Goal: Task Accomplishment & Management: Manage account settings

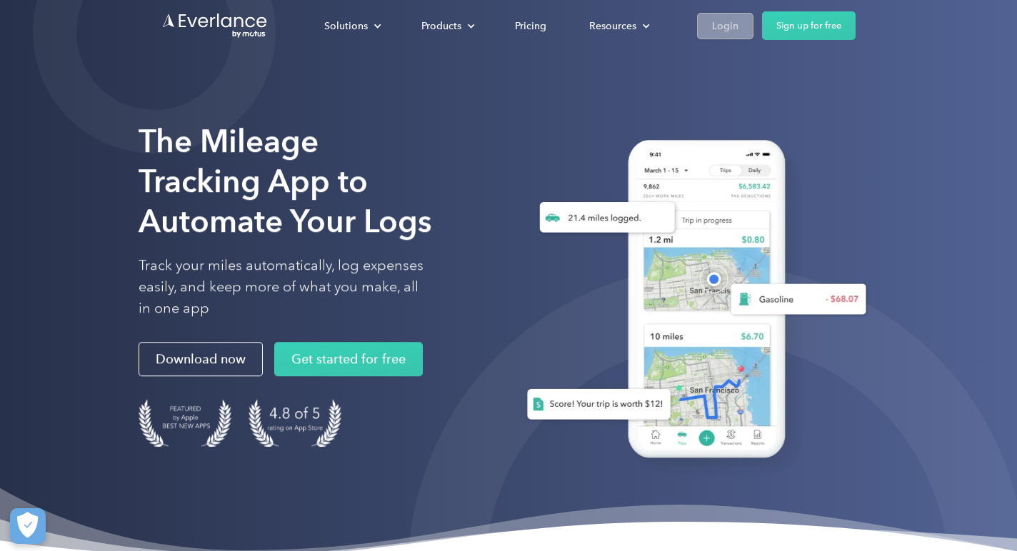
click at [729, 29] on div "Login" at bounding box center [725, 26] width 26 height 18
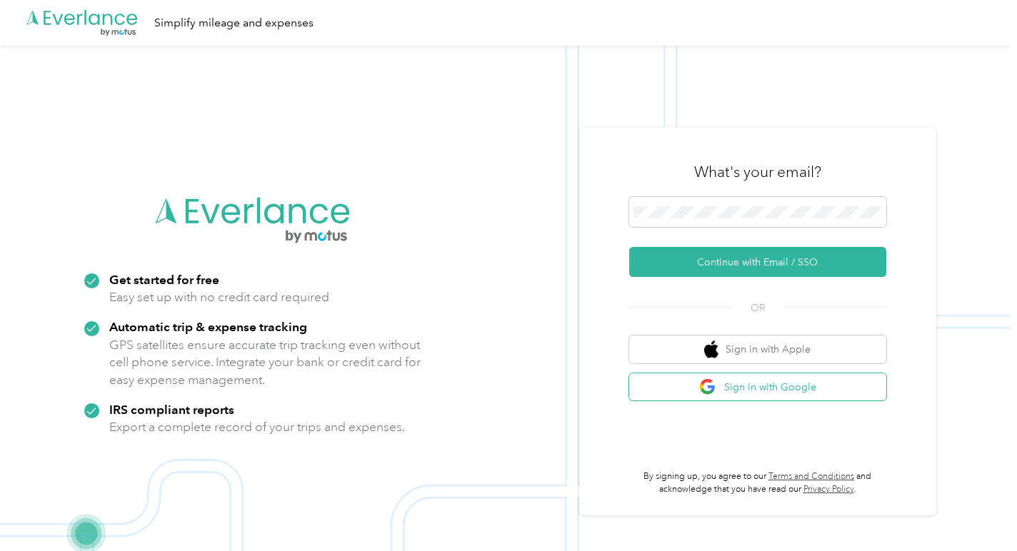
click at [780, 380] on button "Sign in with Google" at bounding box center [757, 388] width 257 height 28
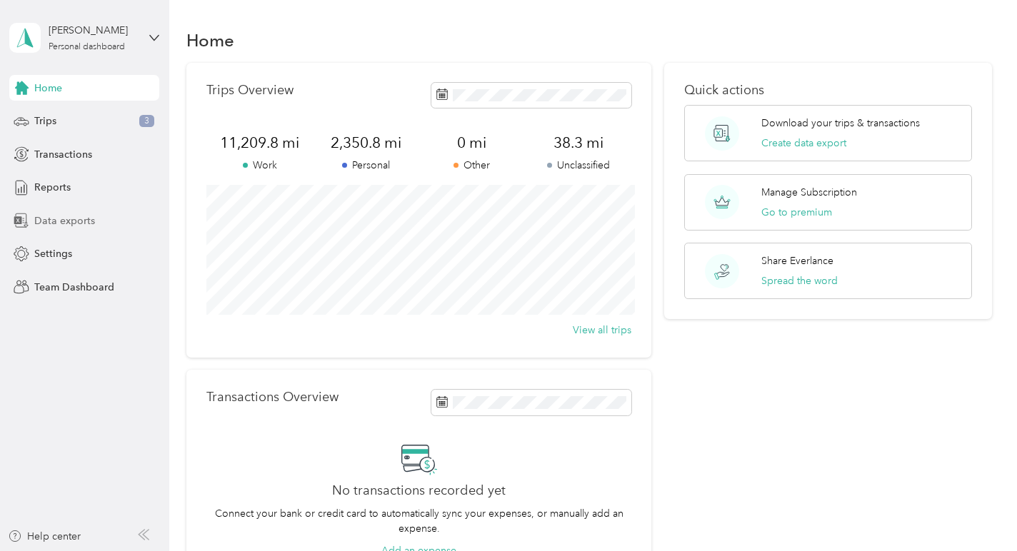
click at [92, 223] on span "Data exports" at bounding box center [64, 221] width 61 height 15
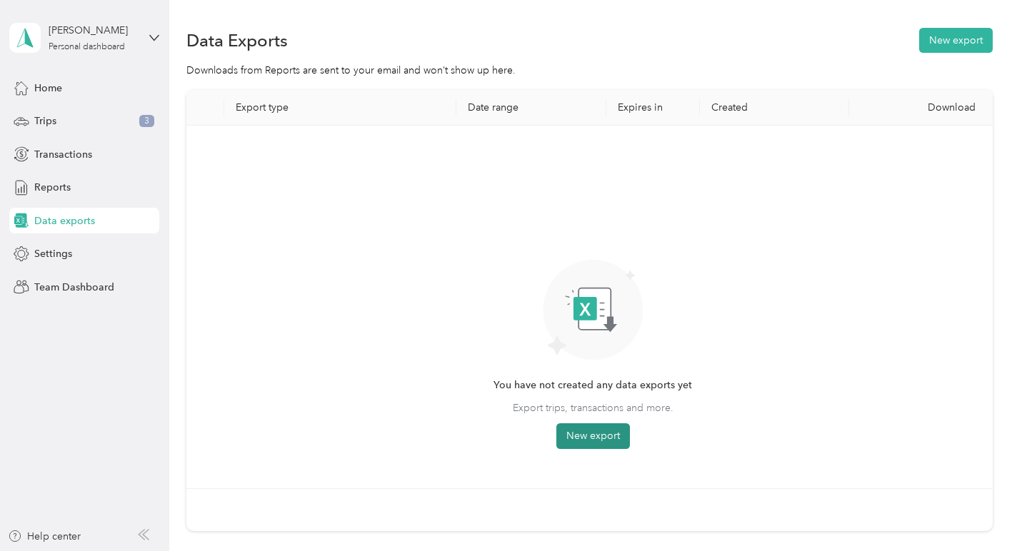
click at [587, 440] on button "New export" at bounding box center [593, 437] width 74 height 26
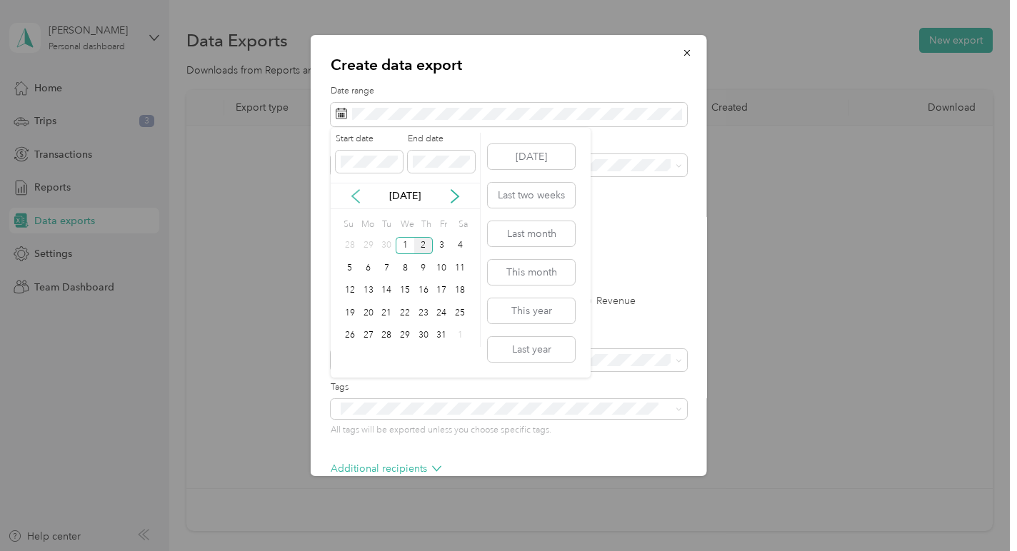
click at [356, 196] on icon at bounding box center [356, 196] width 14 height 14
click at [366, 244] on div "1" at bounding box center [368, 246] width 19 height 18
click at [388, 341] on div "30" at bounding box center [386, 336] width 19 height 18
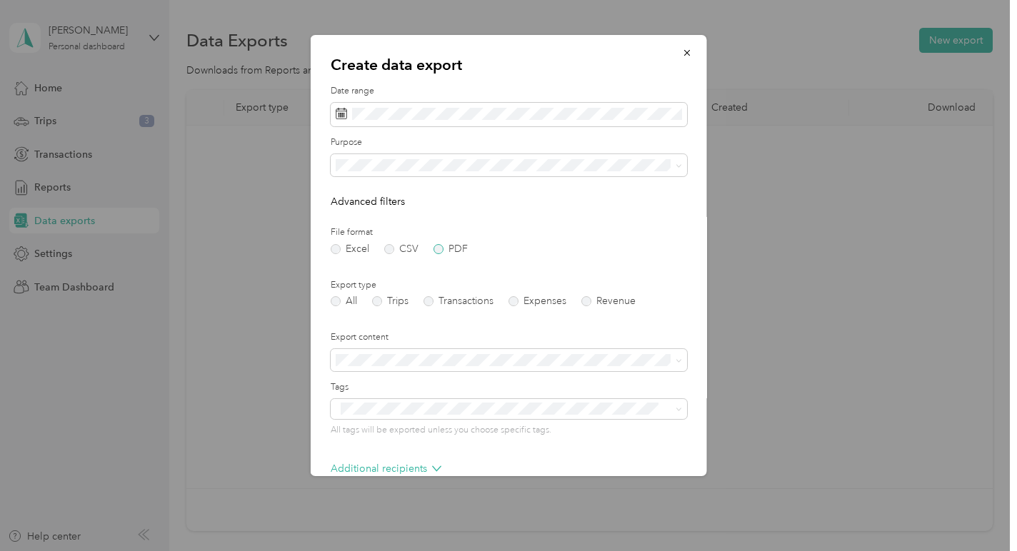
click at [437, 249] on label "PDF" at bounding box center [451, 249] width 34 height 10
click at [367, 214] on div "Work" at bounding box center [509, 215] width 336 height 15
click at [381, 302] on label "Trips" at bounding box center [390, 301] width 36 height 10
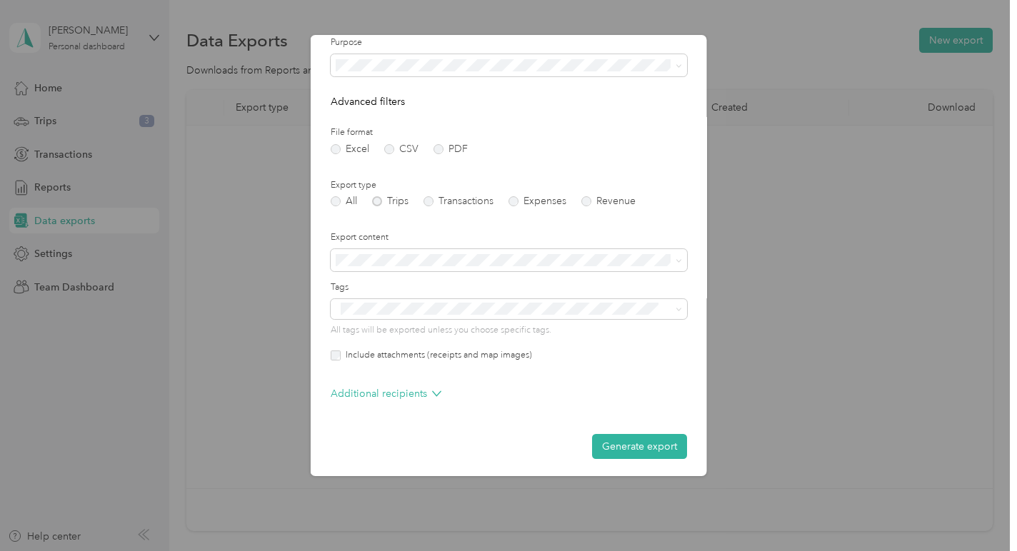
scroll to position [103, 0]
click at [635, 435] on button "Generate export" at bounding box center [639, 443] width 95 height 25
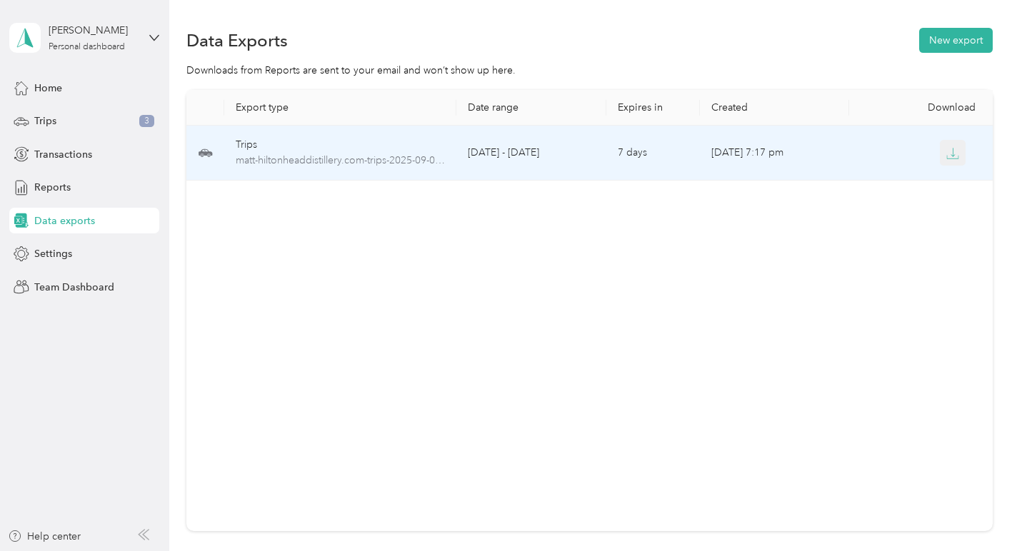
click at [963, 148] on button "button" at bounding box center [953, 153] width 26 height 26
